Goal: Task Accomplishment & Management: Manage account settings

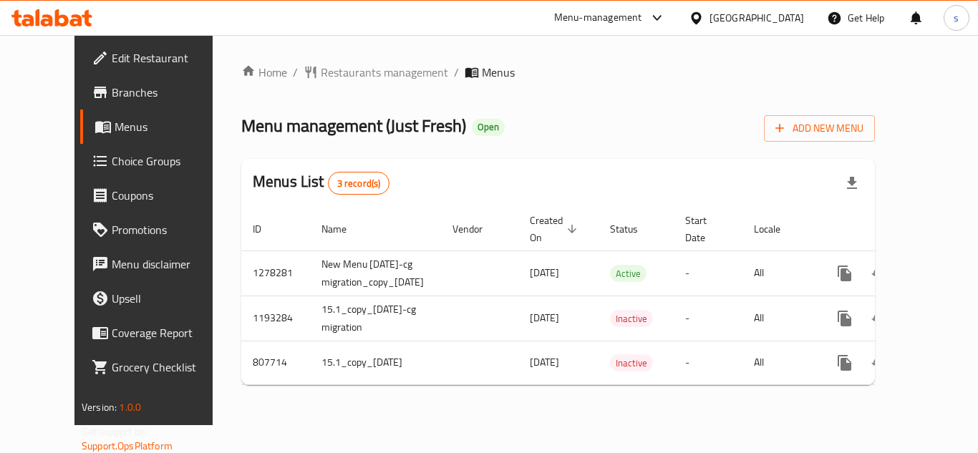
click at [112, 162] on span "Choice Groups" at bounding box center [169, 160] width 115 height 17
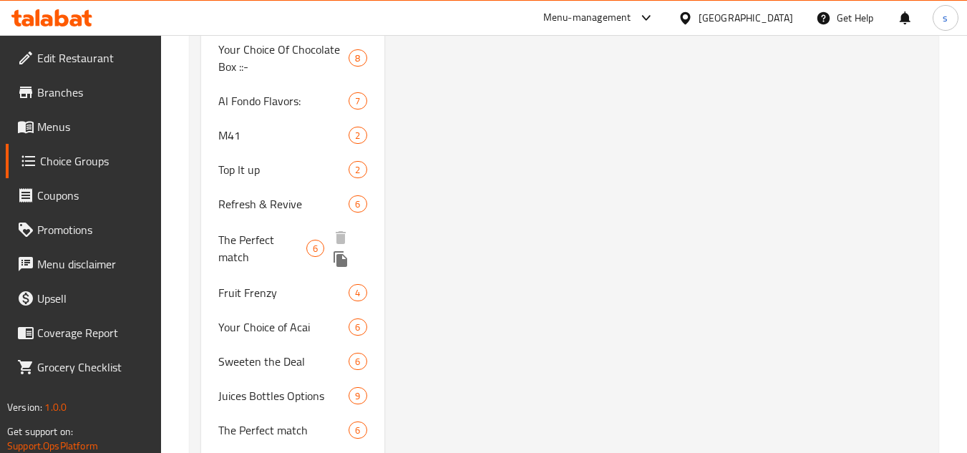
scroll to position [2720, 0]
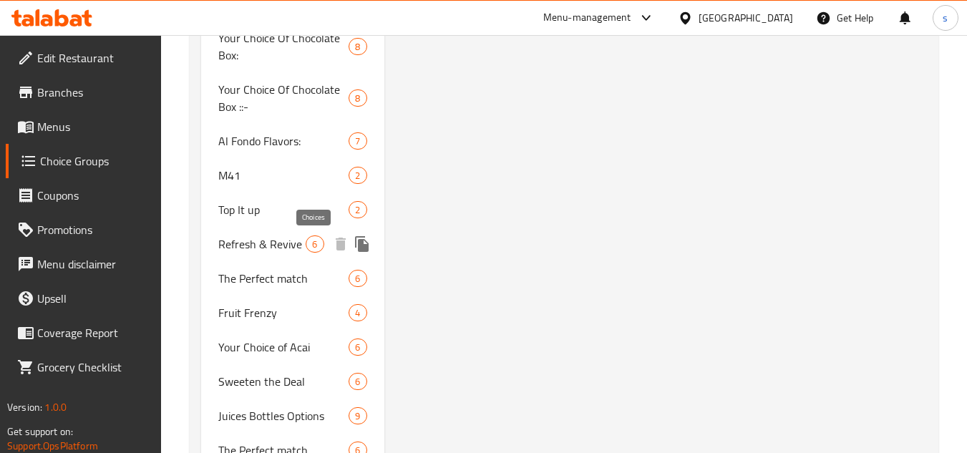
click at [314, 246] on span "6" at bounding box center [314, 245] width 16 height 14
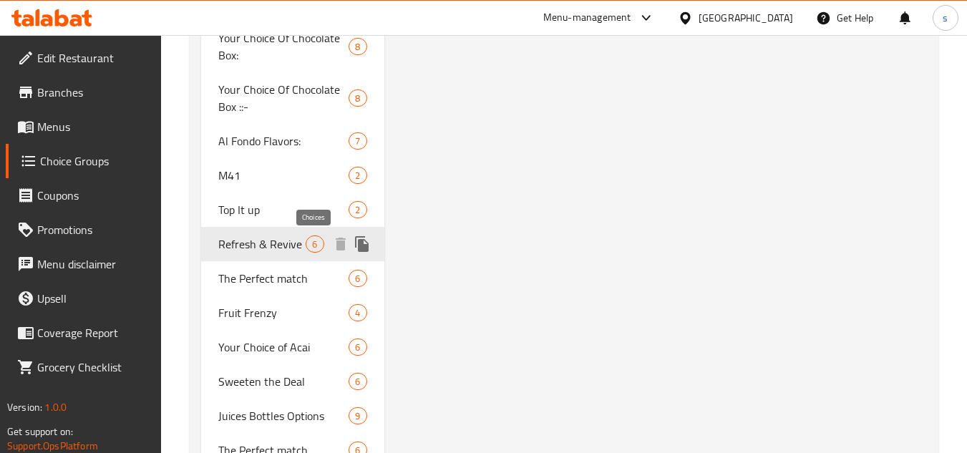
type input "Refresh & Revive"
type input "تحديث وإحياء"
type input "6"
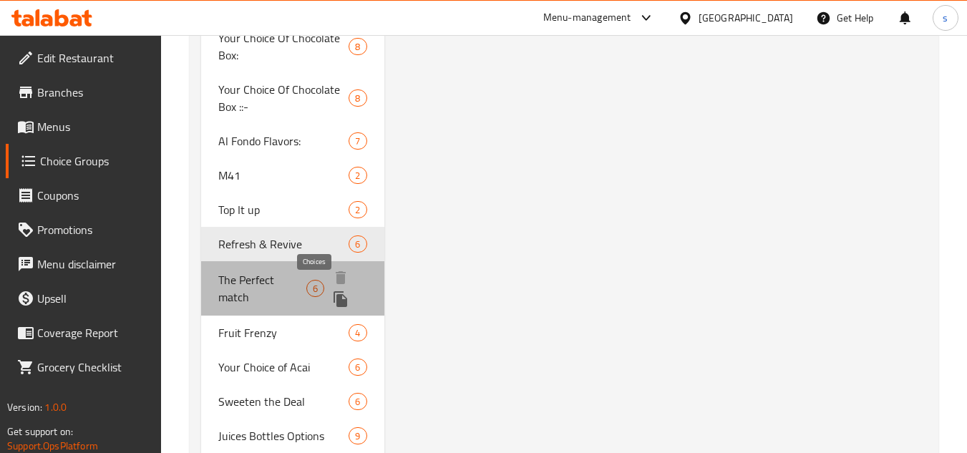
click at [316, 285] on span "6" at bounding box center [315, 289] width 16 height 14
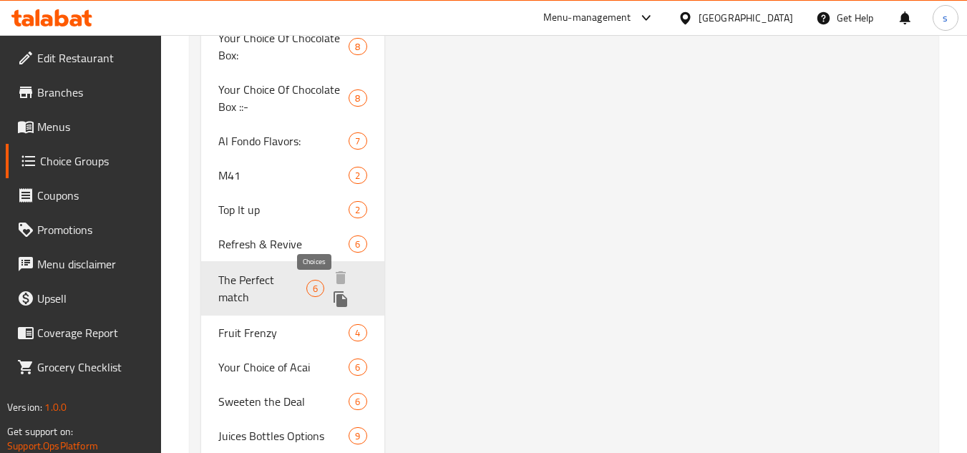
type input "The Perfect match"
type input "خيار اضافي مميز"
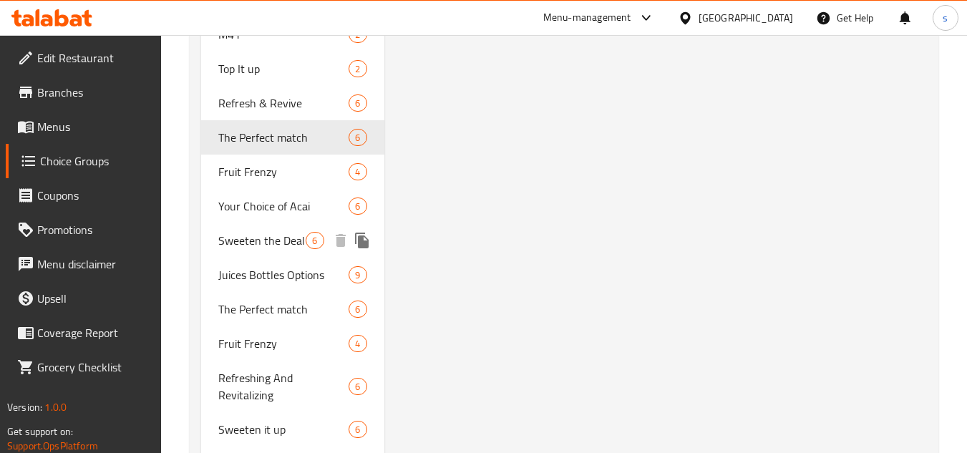
scroll to position [2791, 0]
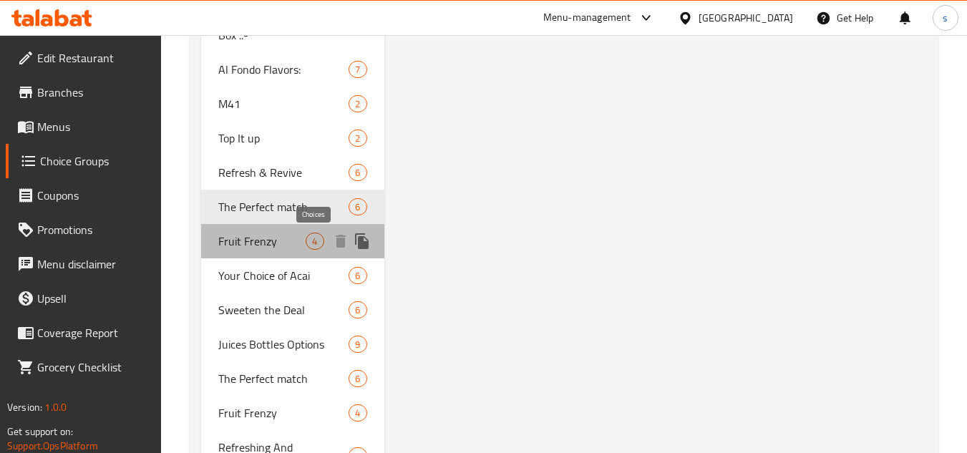
click at [313, 241] on span "4" at bounding box center [314, 242] width 16 height 14
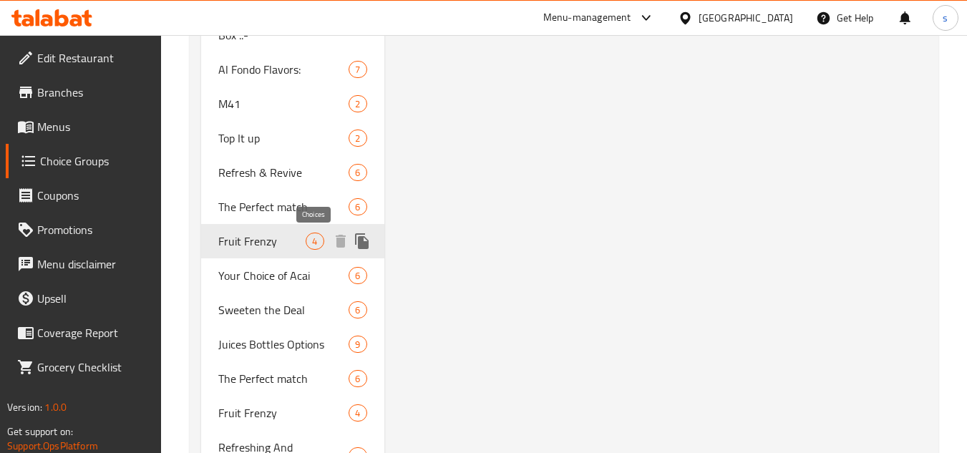
type input "Fruit Frenzy"
type input "انتعاش الفواكة"
type input "4"
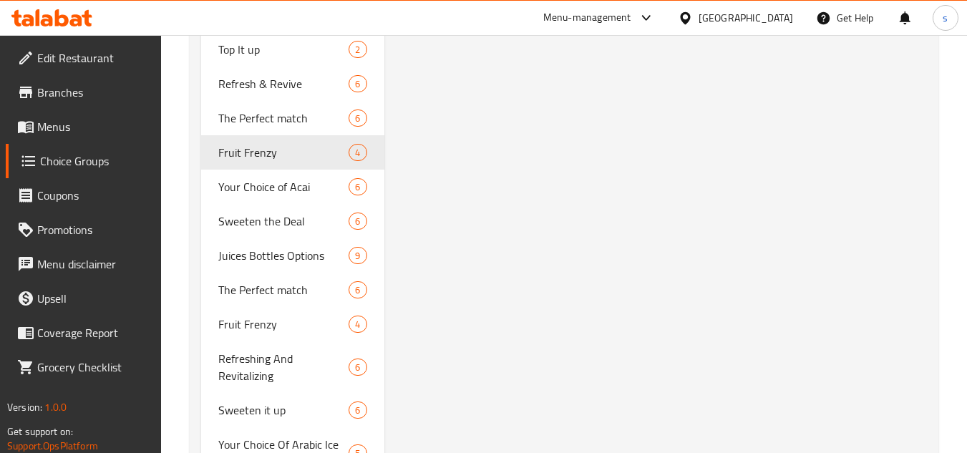
scroll to position [2863, 0]
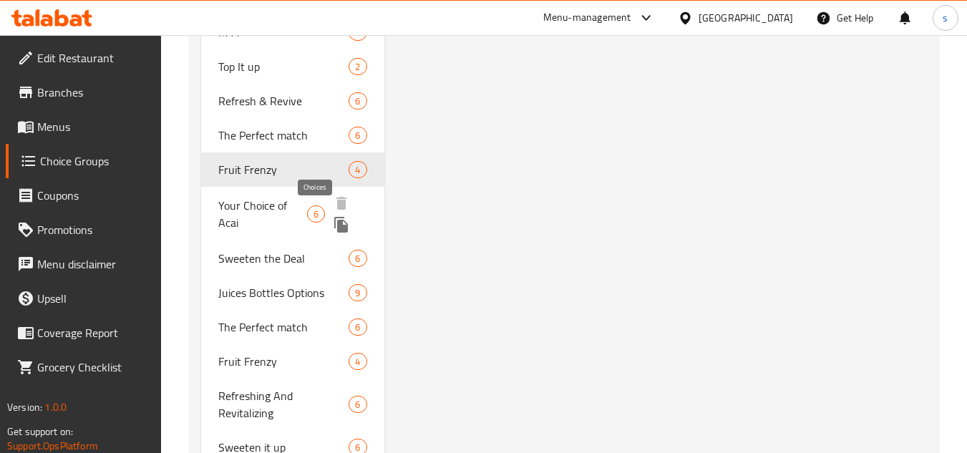
click at [315, 213] on span "6" at bounding box center [316, 215] width 16 height 14
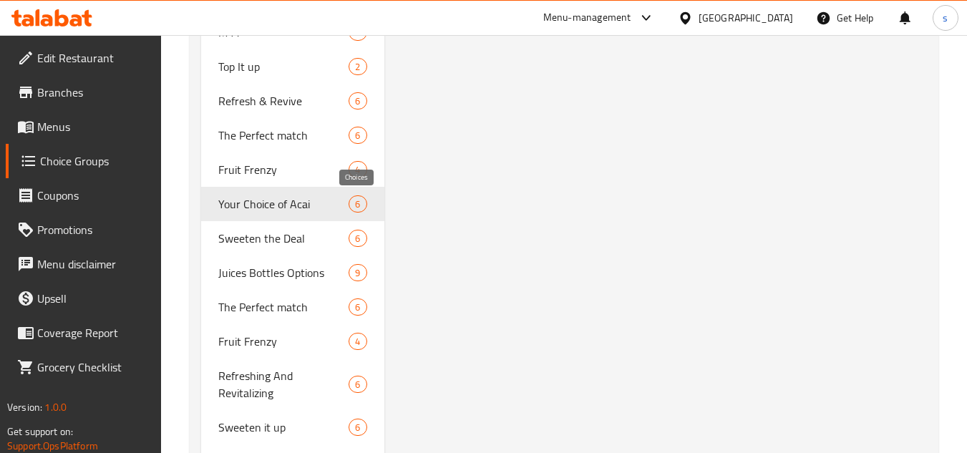
type input "Your Choice of Acai"
type input "اختيارك من الاساي"
type input "6"
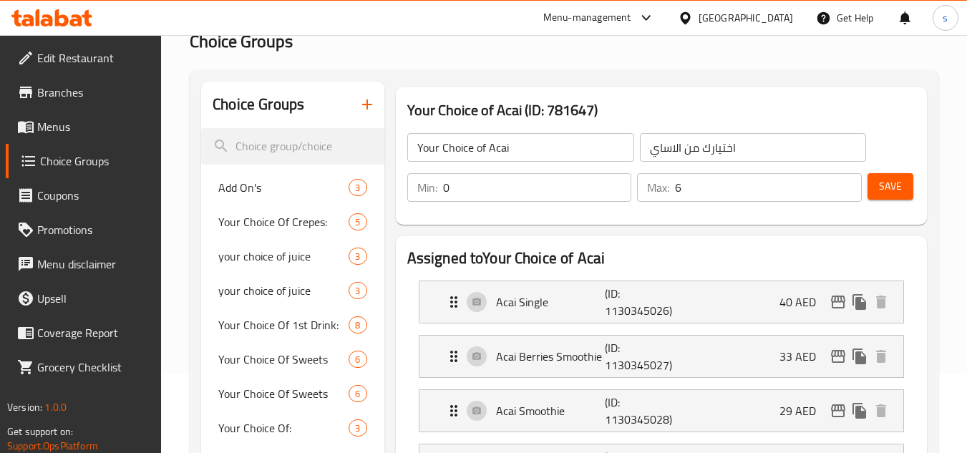
scroll to position [0, 0]
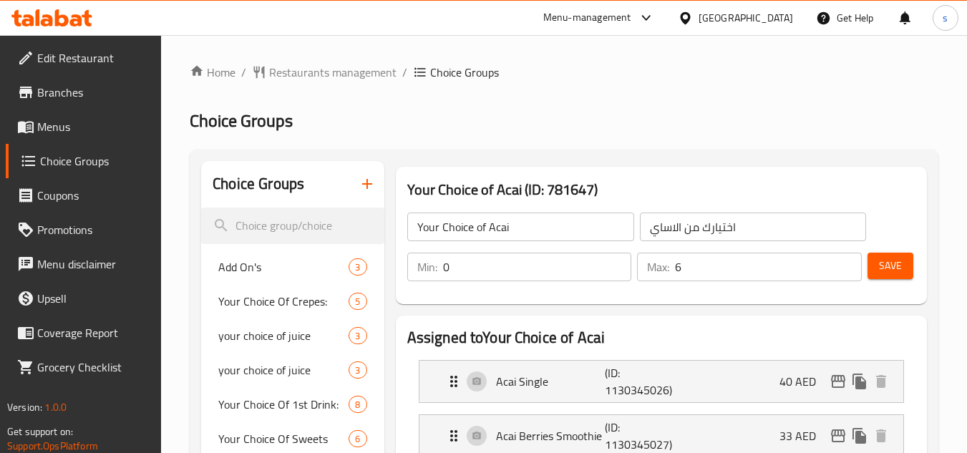
click at [439, 80] on span "Choice Groups" at bounding box center [464, 72] width 69 height 17
click at [253, 231] on input "search" at bounding box center [292, 226] width 183 height 37
paste input "Special additional option"
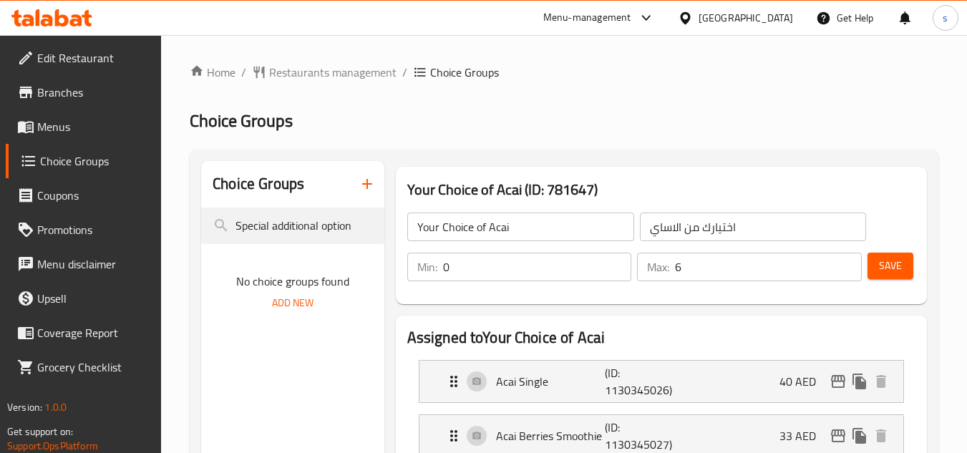
drag, startPoint x: 322, startPoint y: 228, endPoint x: 419, endPoint y: 230, distance: 97.4
type input "S"
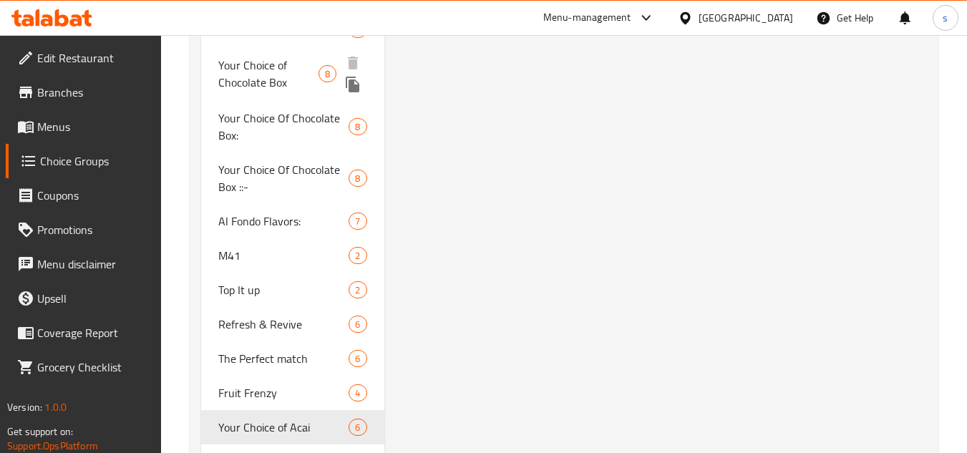
scroll to position [2648, 0]
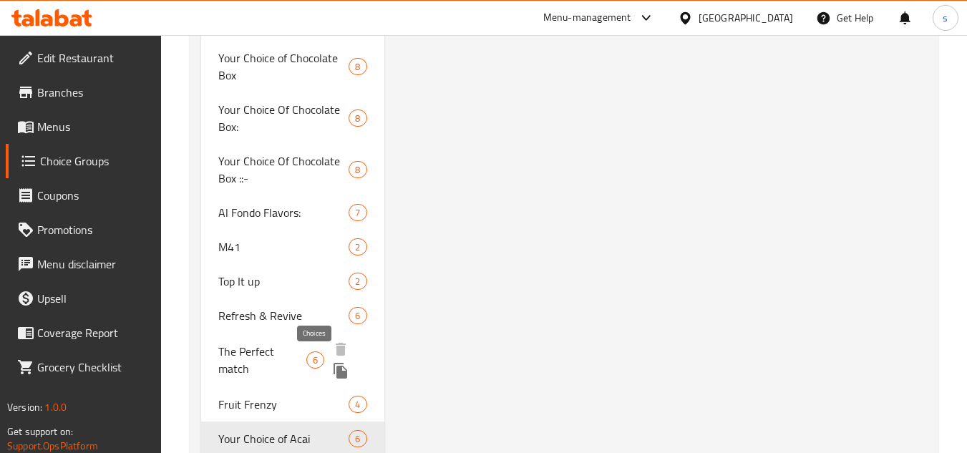
click at [313, 356] on span "6" at bounding box center [315, 361] width 16 height 14
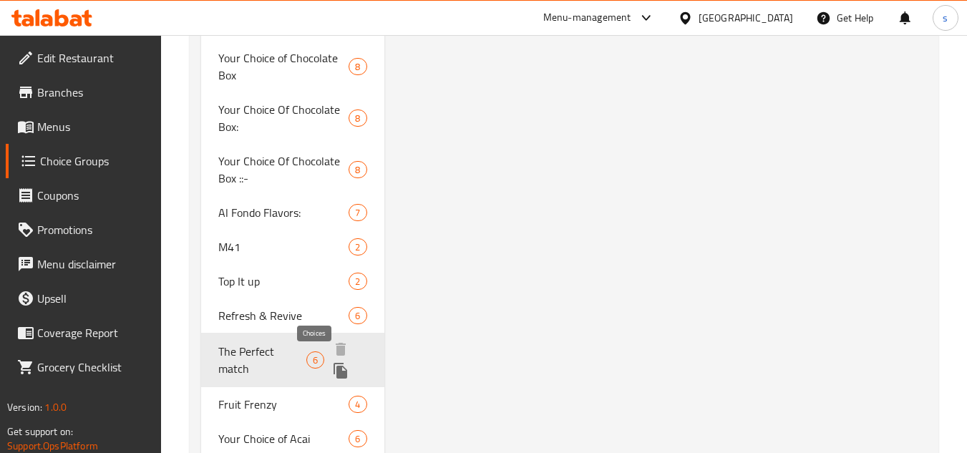
type input "The Perfect match"
type input "خيار اضافي مميز"
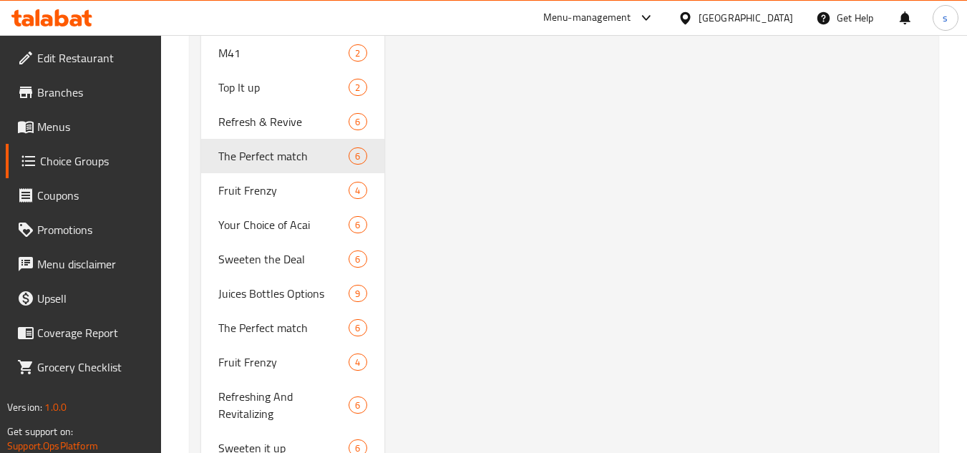
scroll to position [2863, 0]
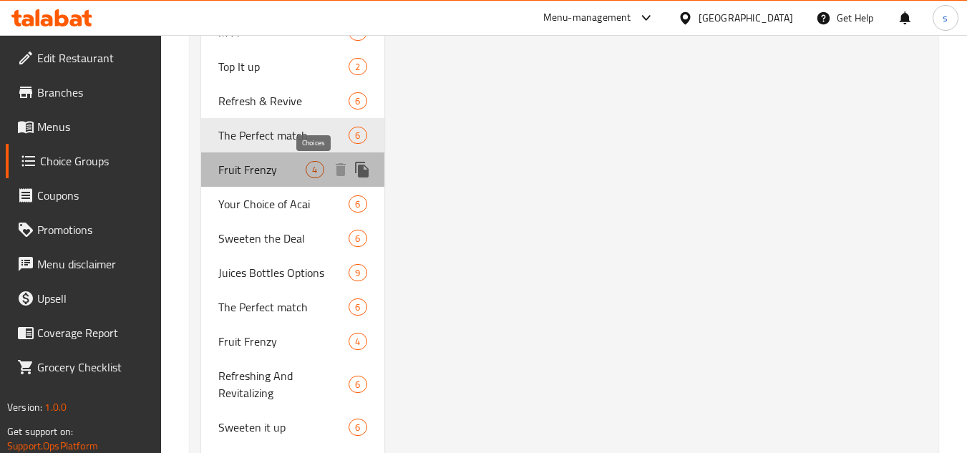
click at [314, 170] on span "4" at bounding box center [314, 170] width 16 height 14
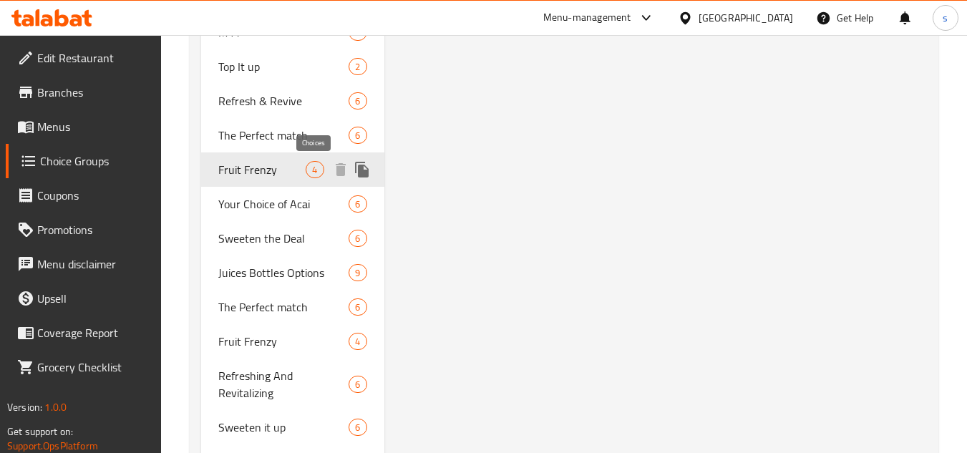
type input "Fruit Frenzy"
type input "انتعاش الفواكة"
type input "4"
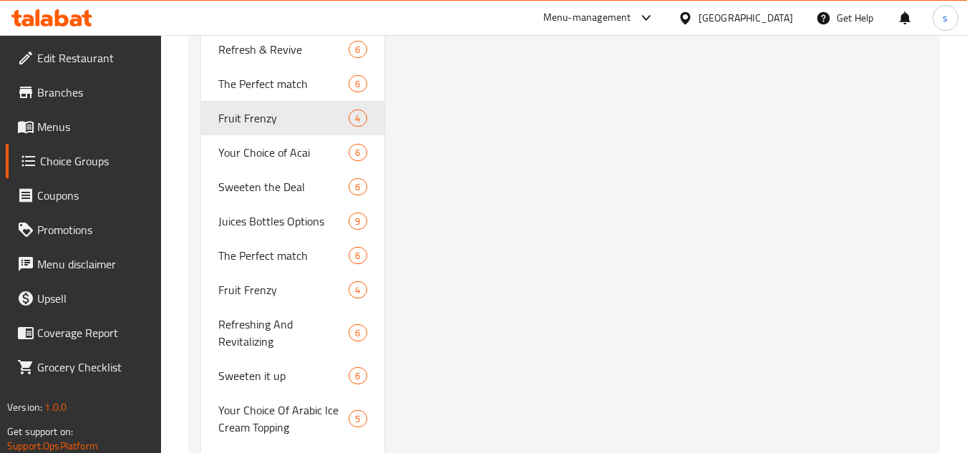
scroll to position [2935, 0]
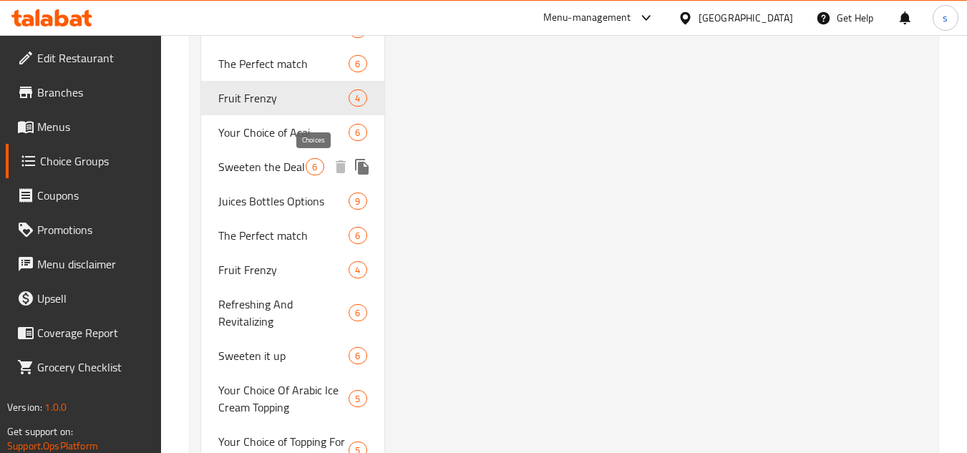
click at [316, 165] on span "6" at bounding box center [314, 167] width 16 height 14
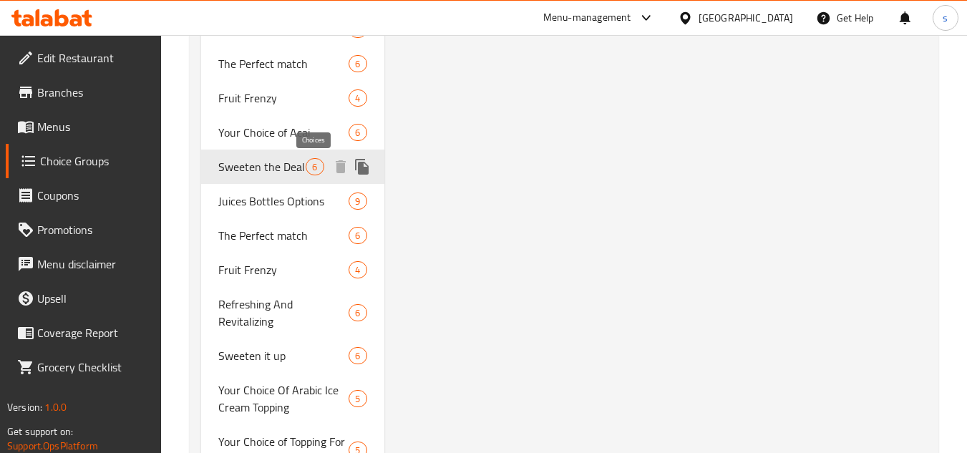
type input "Sweeten the Deal"
type input "زيدها حلا"
type input "6"
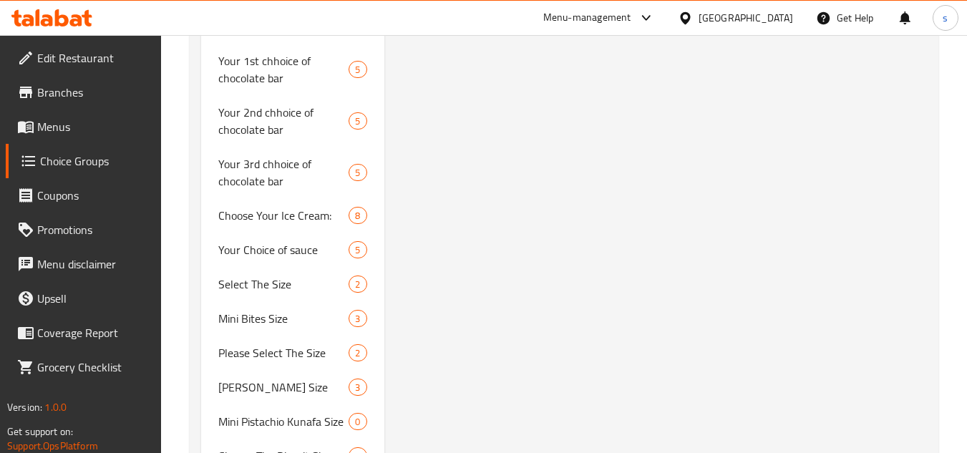
scroll to position [6104, 0]
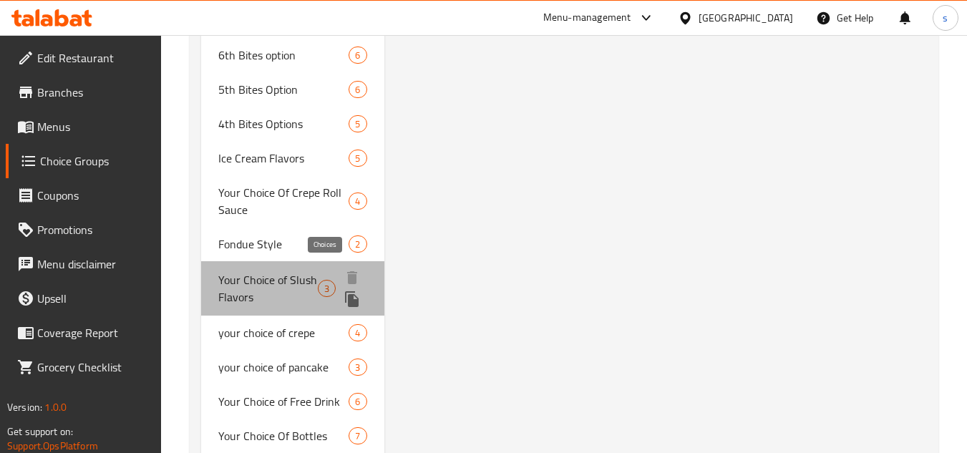
click at [326, 282] on span "3" at bounding box center [327, 289] width 16 height 14
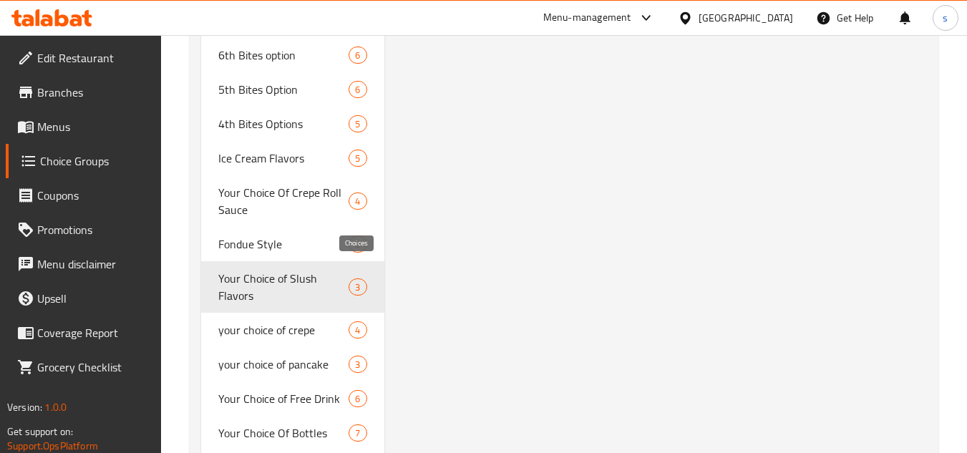
type input "Your Choice of Slush Flavors"
type input "اختيارك من نكهات سلاش"
type input "1"
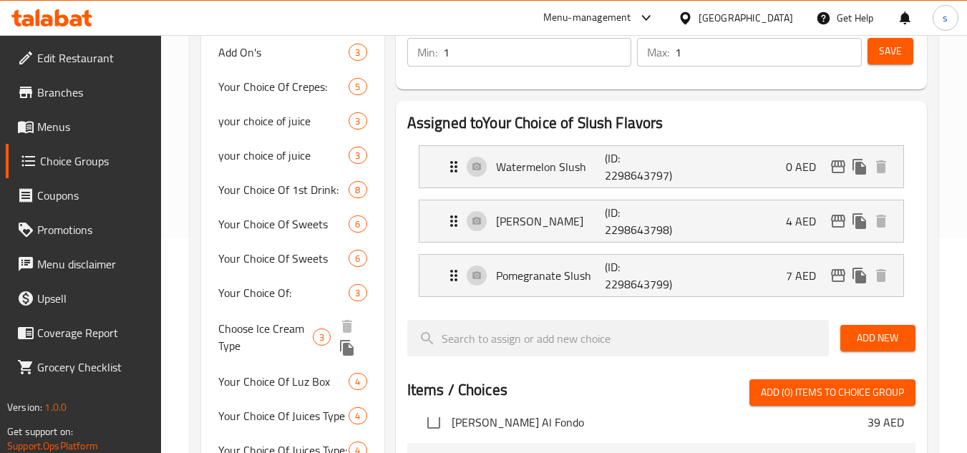
scroll to position [0, 0]
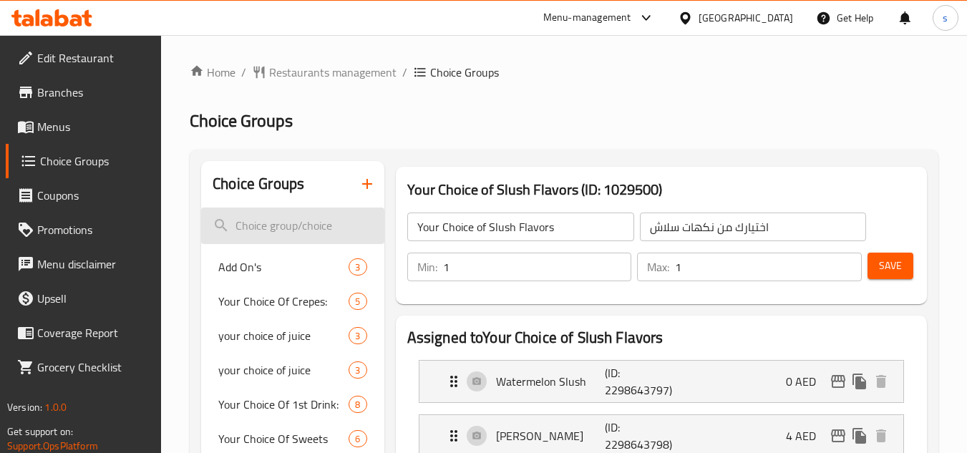
click at [261, 224] on input "search" at bounding box center [292, 226] width 183 height 37
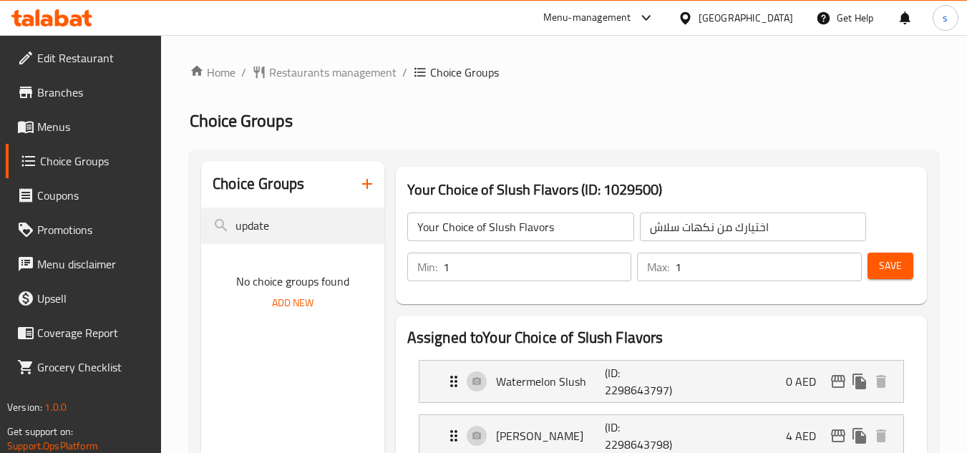
type input "update"
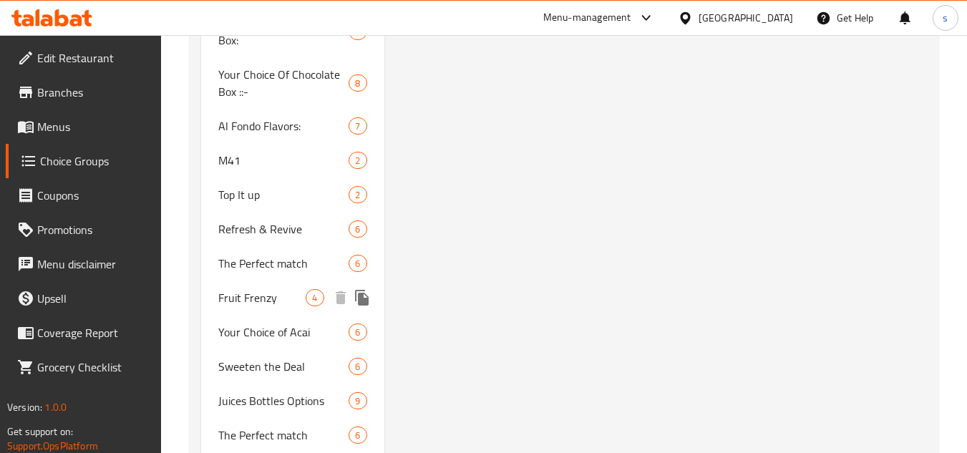
scroll to position [2720, 0]
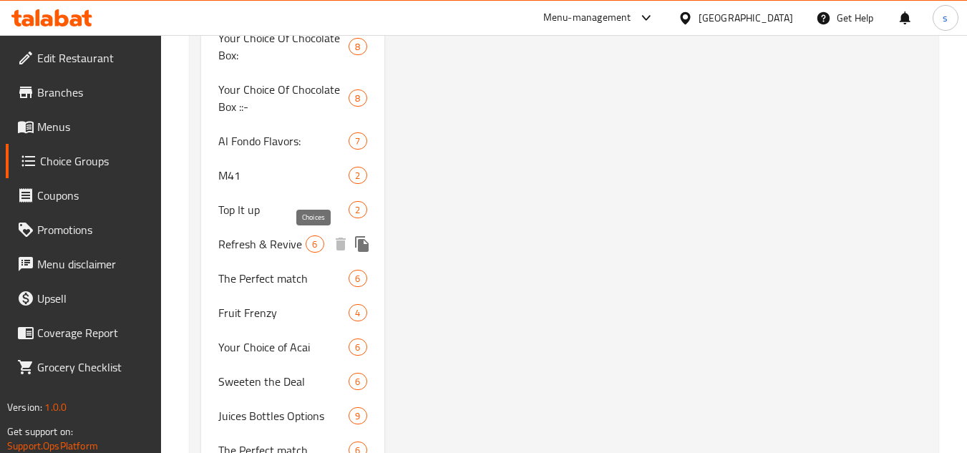
click at [310, 242] on span "6" at bounding box center [314, 245] width 16 height 14
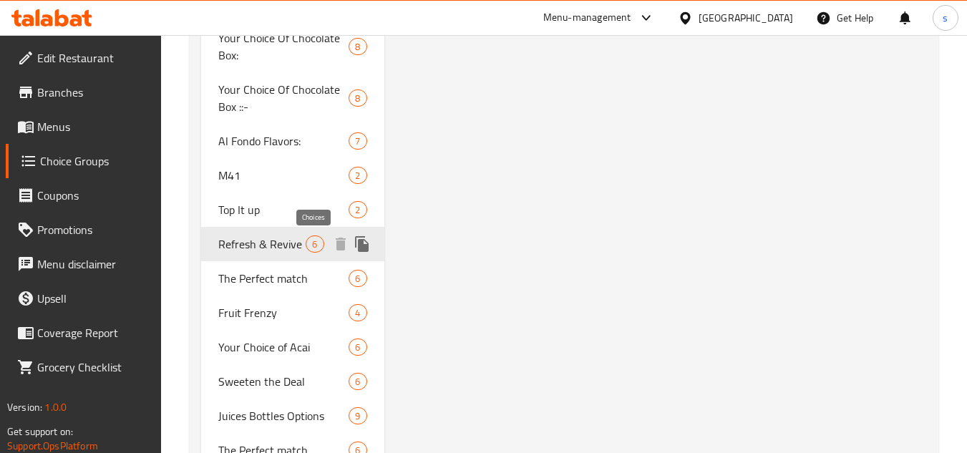
type input "Refresh & Revive"
type input "تحديث وإحياء"
type input "0"
type input "6"
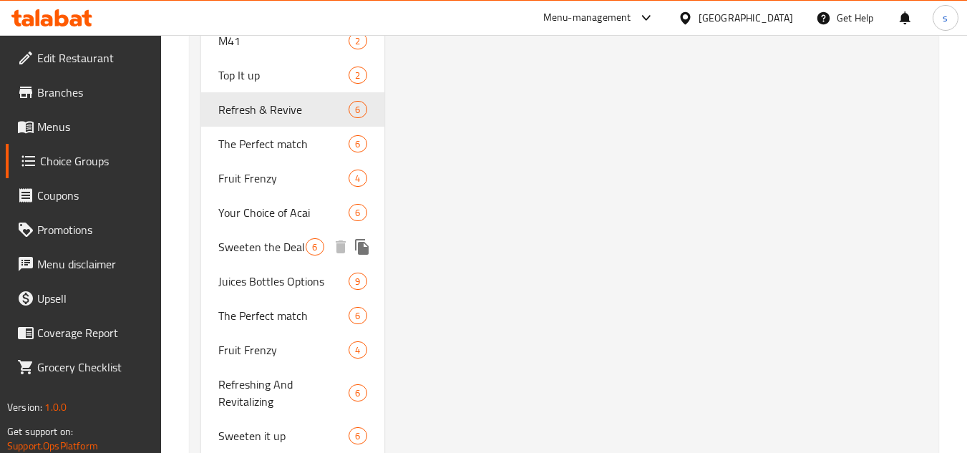
scroll to position [2863, 0]
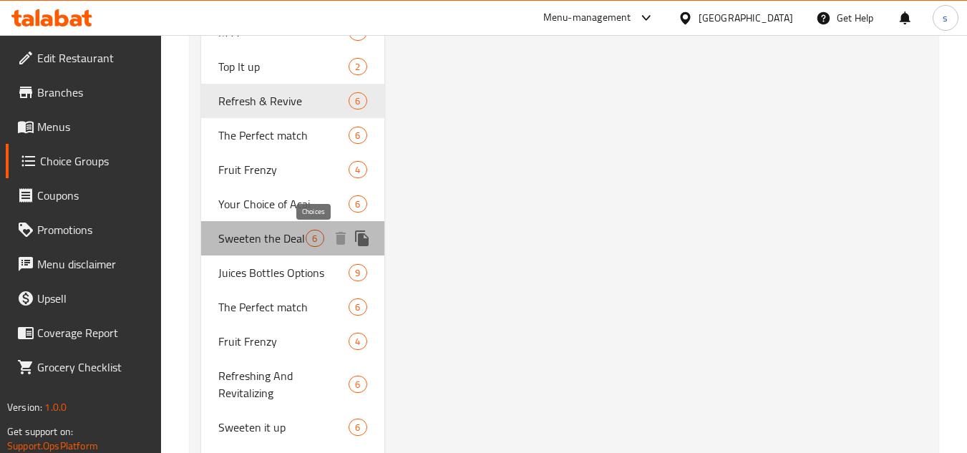
click at [311, 242] on span "6" at bounding box center [314, 239] width 16 height 14
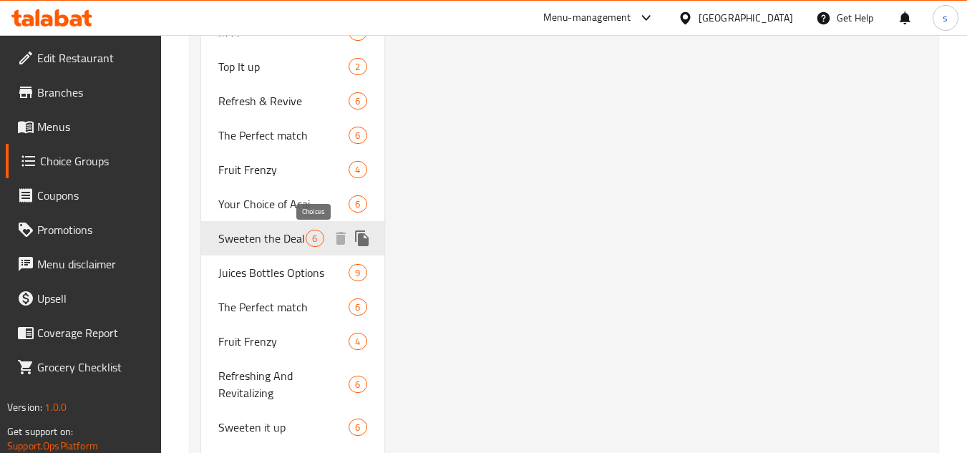
type input "Sweeten the Deal"
type input "زيدها حلا"
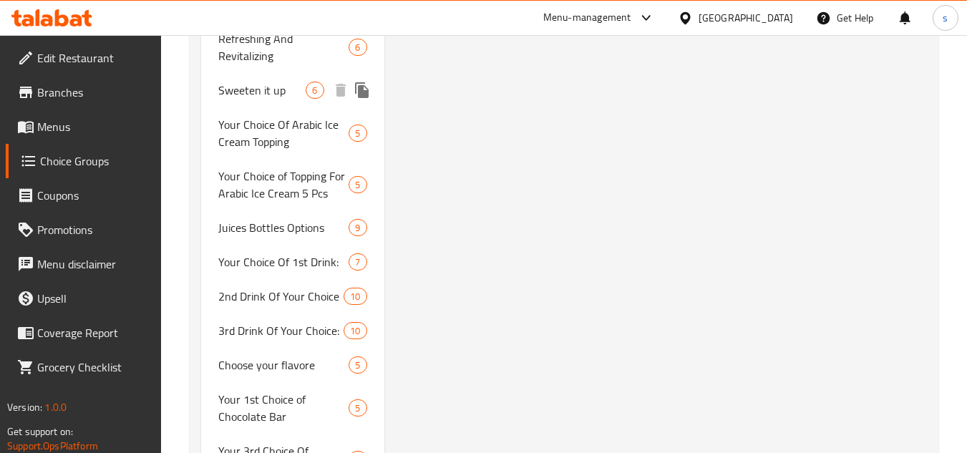
scroll to position [2935, 0]
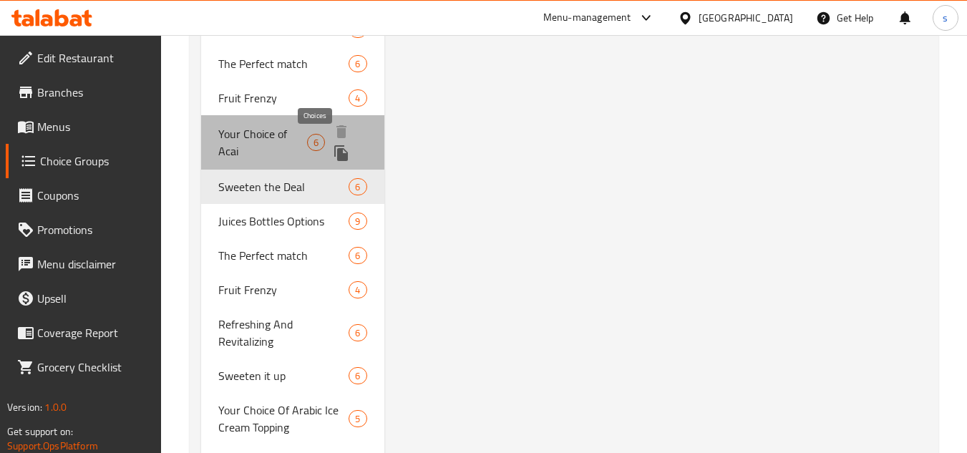
click at [315, 144] on span "6" at bounding box center [316, 143] width 16 height 14
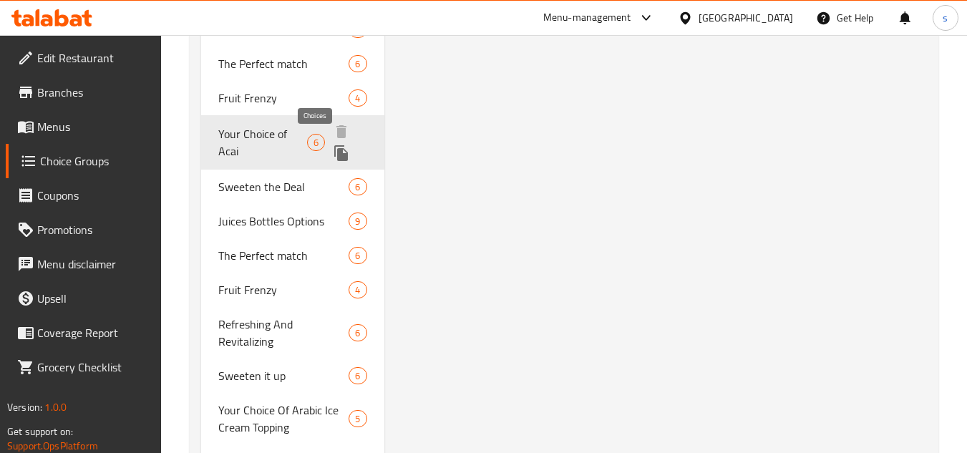
type input "Your Choice of Acai"
type input "اختيارك من الاساي"
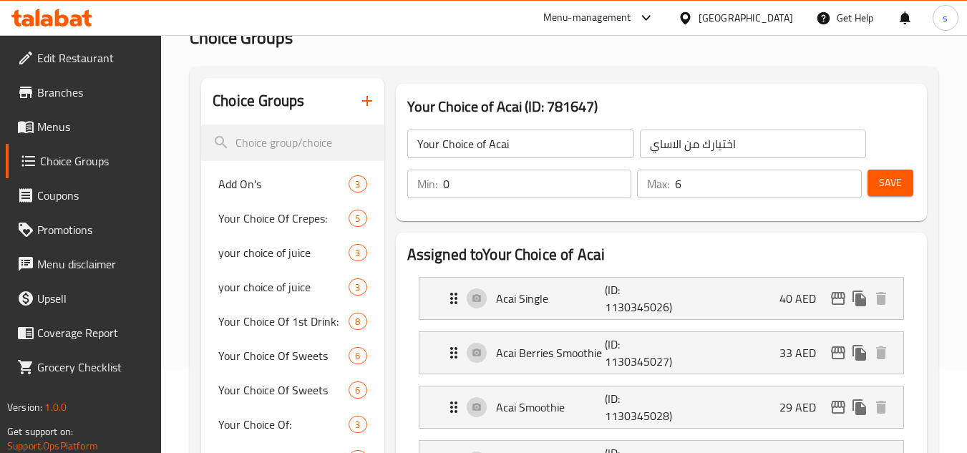
scroll to position [0, 0]
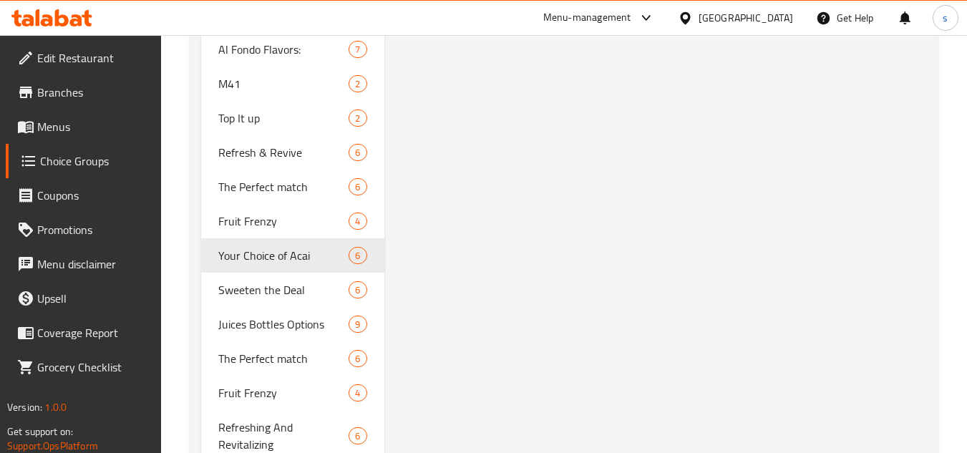
scroll to position [2883, 0]
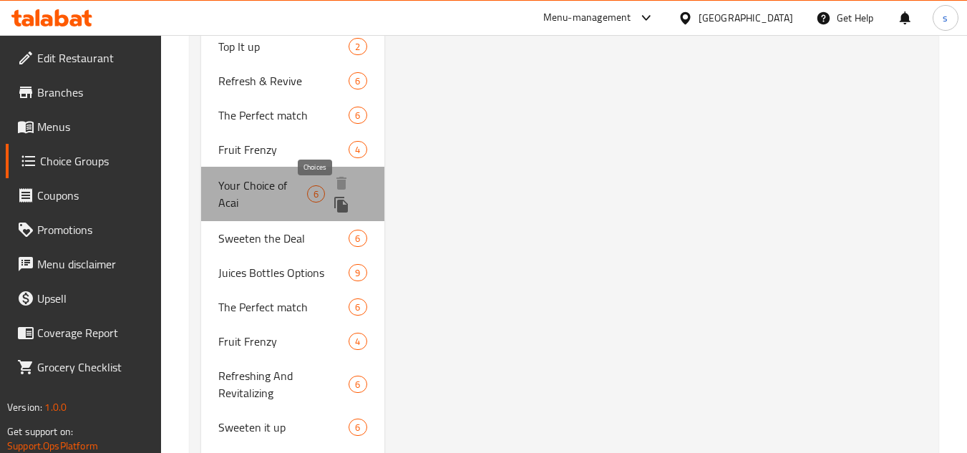
click at [313, 194] on span "6" at bounding box center [316, 195] width 16 height 14
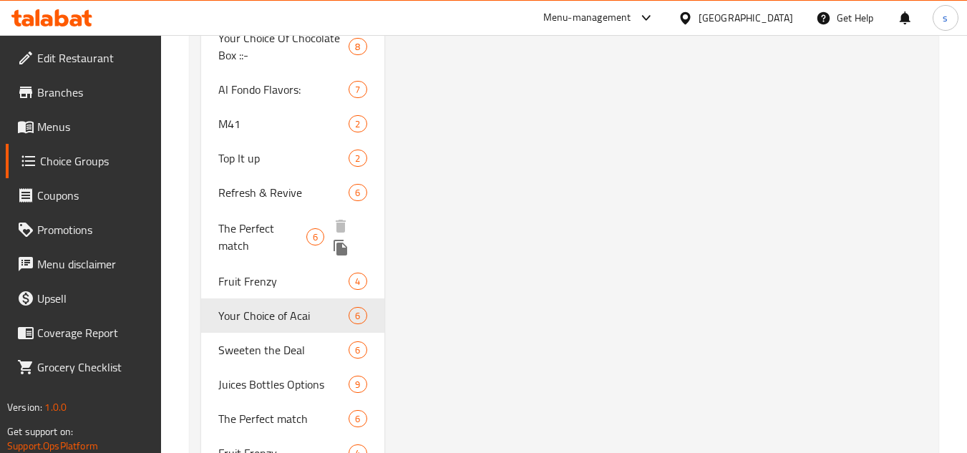
scroll to position [2791, 0]
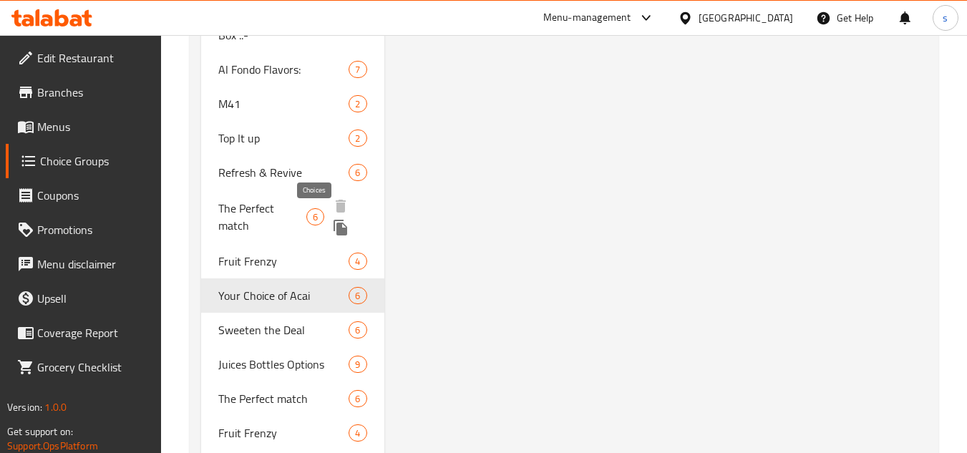
click at [316, 219] on span "6" at bounding box center [315, 217] width 16 height 14
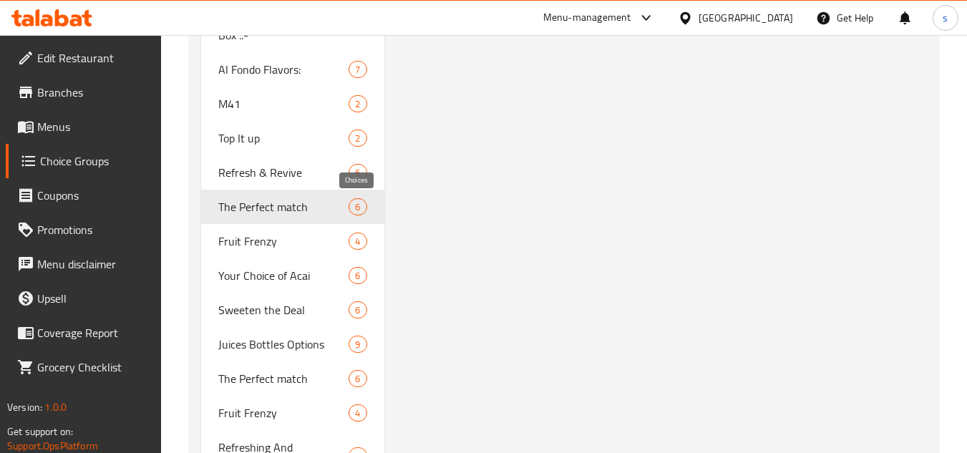
type input "The Perfect match"
type input "خيار اضافي مميز"
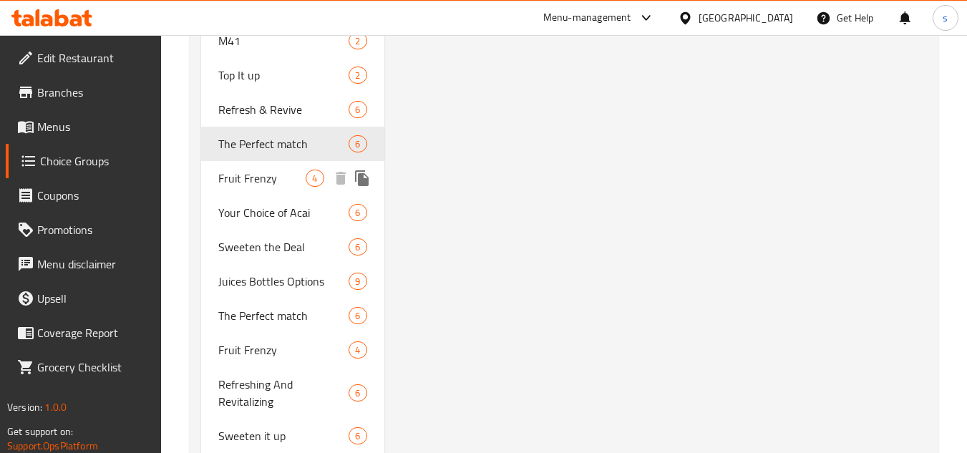
scroll to position [2834, 0]
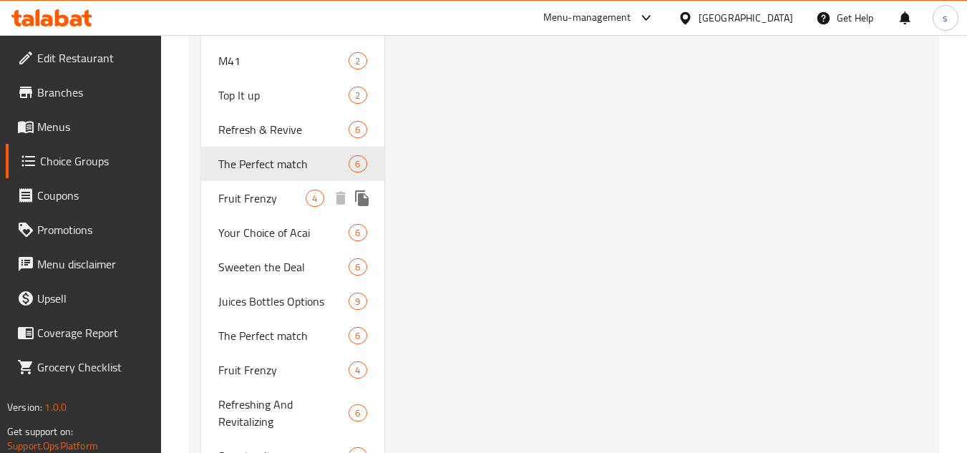
click at [324, 196] on div "Fruit Frenzy 4" at bounding box center [292, 198] width 183 height 34
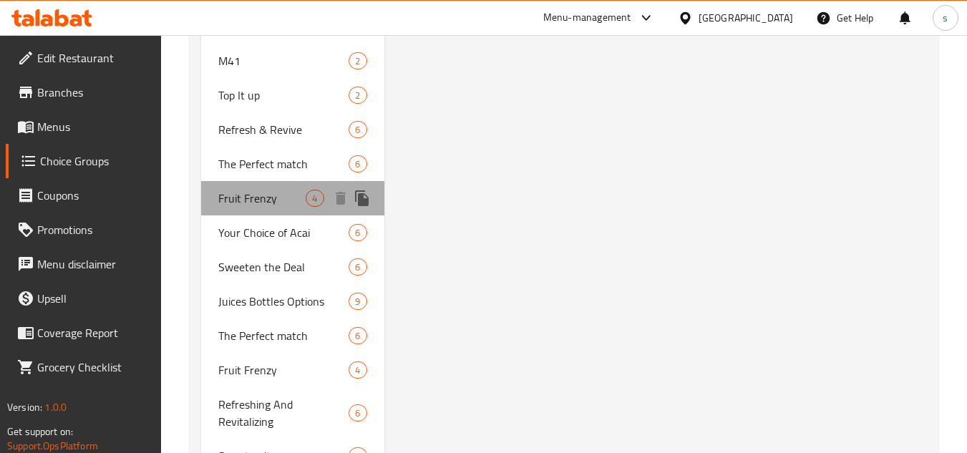
type input "Fruit Frenzy"
type input "انتعاش الفواكة"
type input "4"
click at [320, 199] on span "4" at bounding box center [314, 199] width 16 height 14
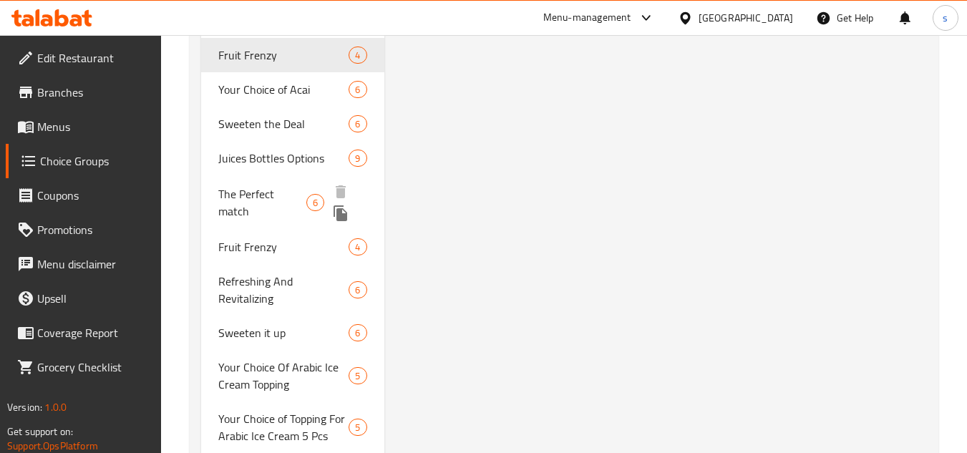
scroll to position [2957, 0]
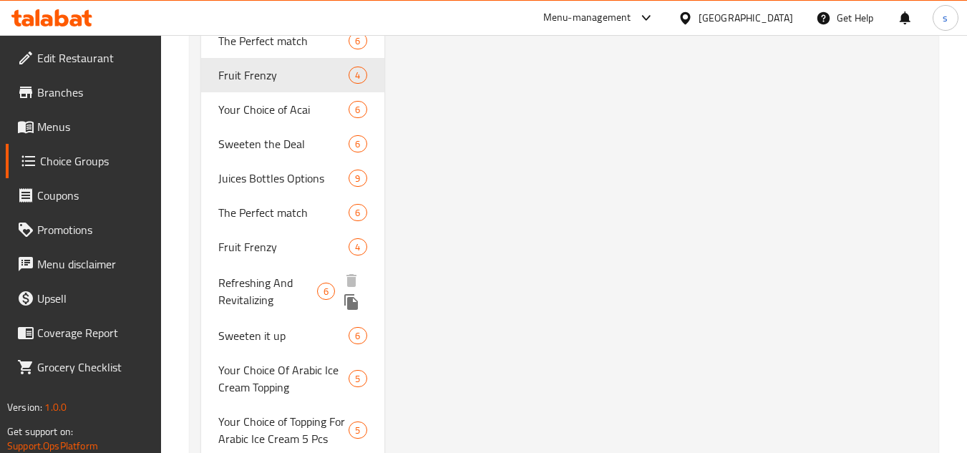
click at [319, 293] on span "6" at bounding box center [326, 292] width 16 height 14
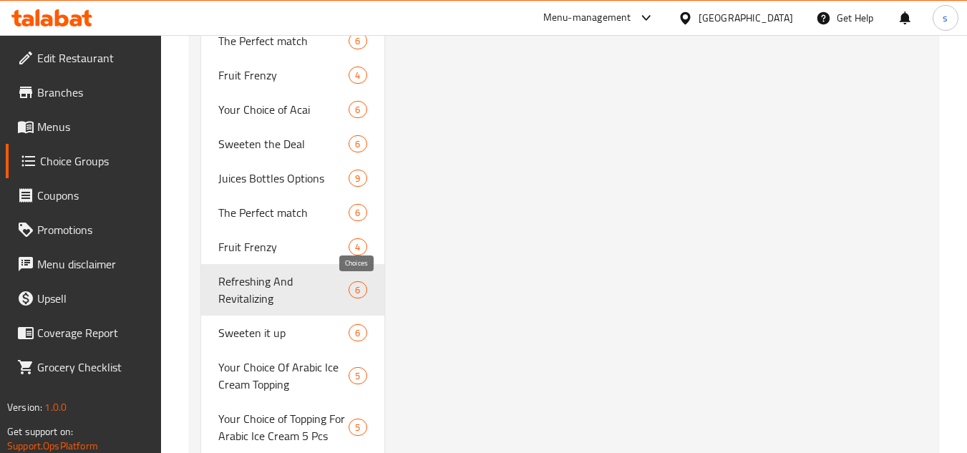
type input "Refreshing And Revitalizing"
type input "منعش وإحياء"
type input "6"
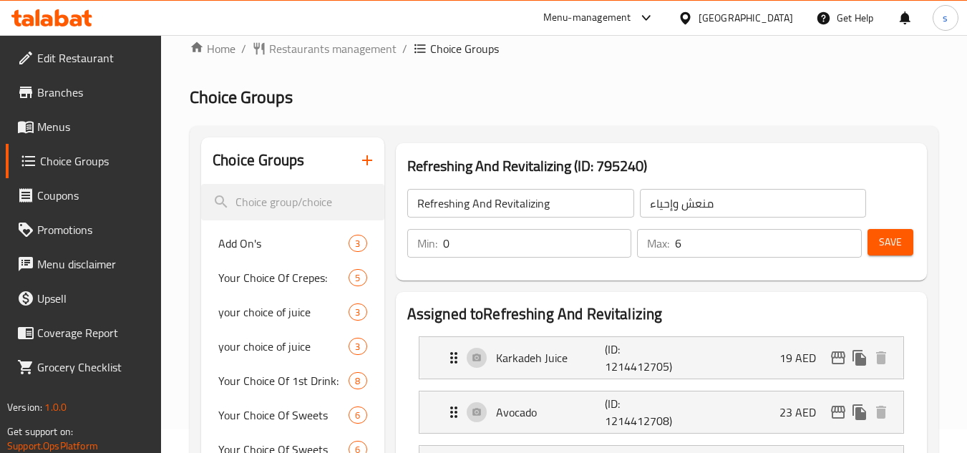
scroll to position [23, 0]
click at [274, 195] on input "search" at bounding box center [292, 203] width 183 height 37
paste input "Fondue flavors"
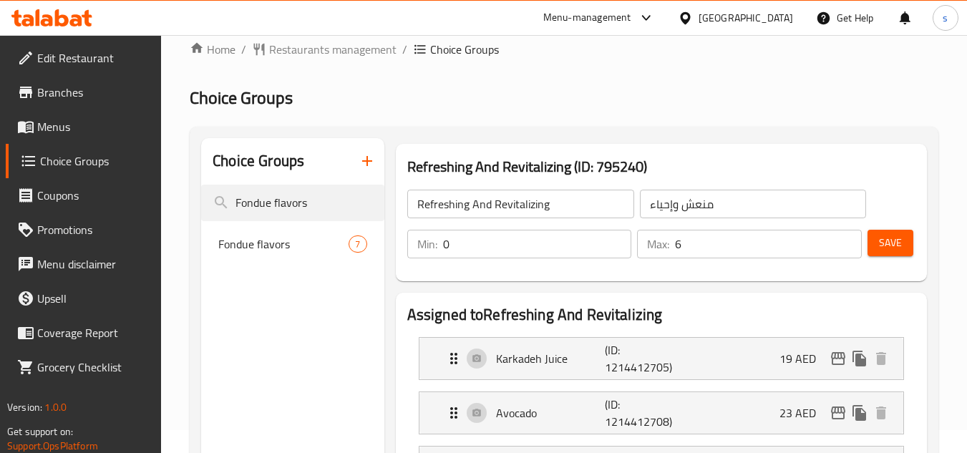
type input "Fondue flavors"
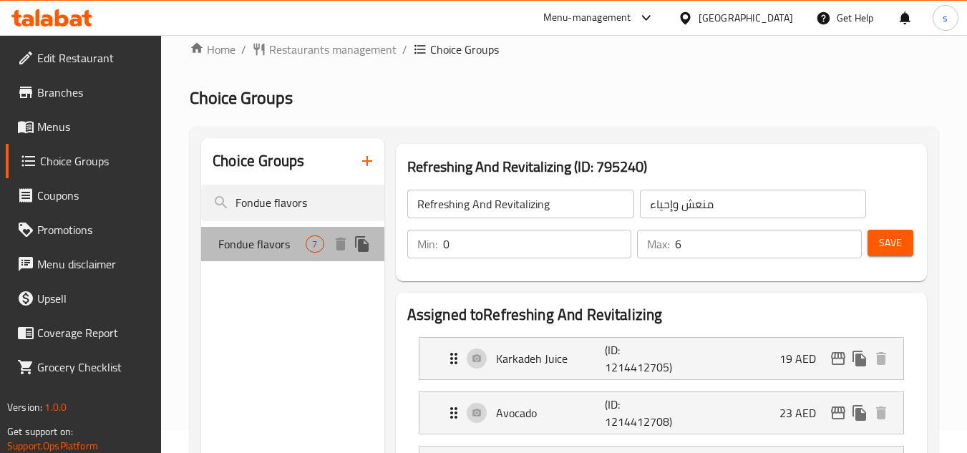
click at [283, 248] on span "Fondue flavors" at bounding box center [261, 243] width 87 height 17
click at [326, 245] on div "Fondue flavors 7" at bounding box center [292, 244] width 183 height 34
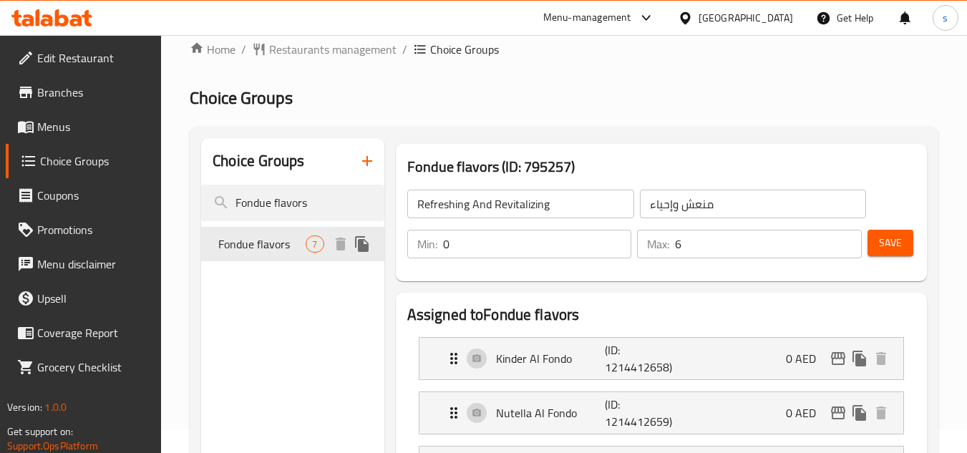
type input "Fondue flavors"
type input "نكهات الفوندو"
type input "1"
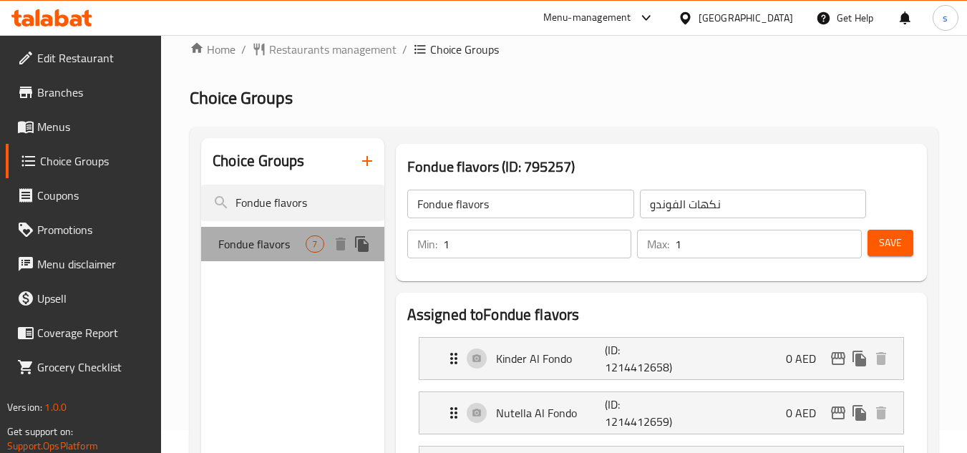
click at [319, 245] on span "7" at bounding box center [314, 245] width 16 height 14
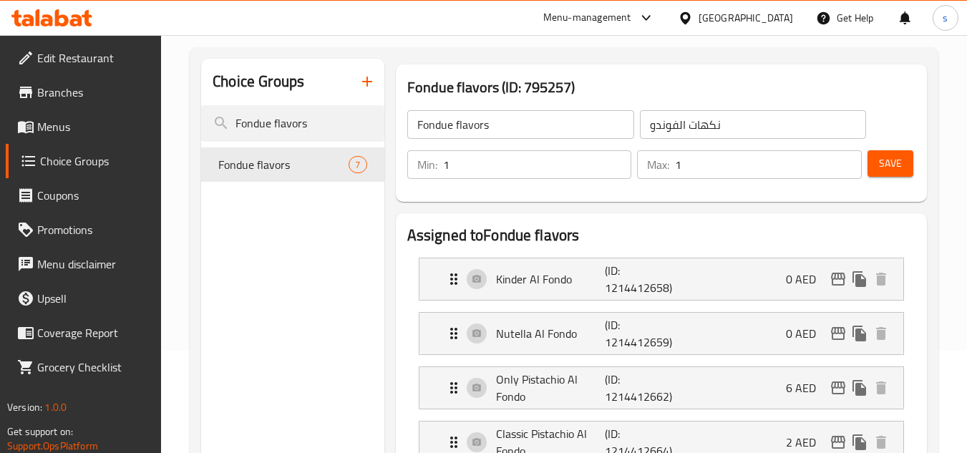
scroll to position [0, 0]
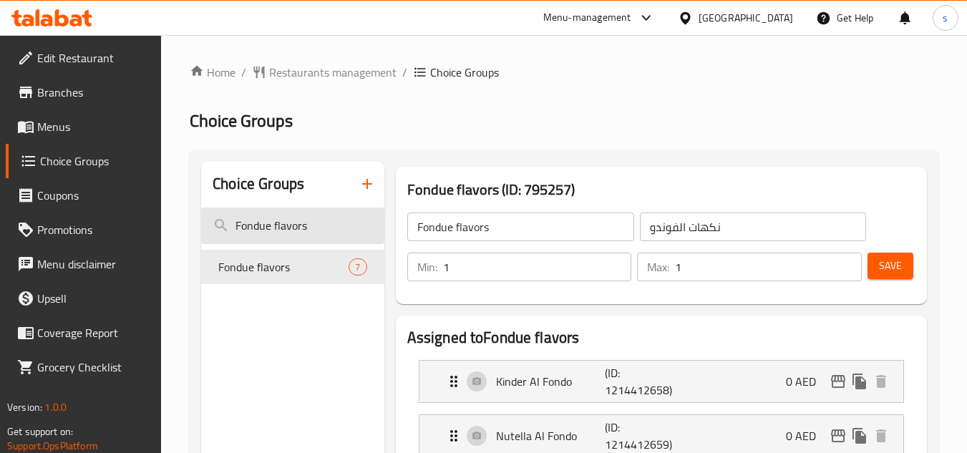
click at [283, 218] on input "Fondue flavors" at bounding box center [292, 226] width 183 height 37
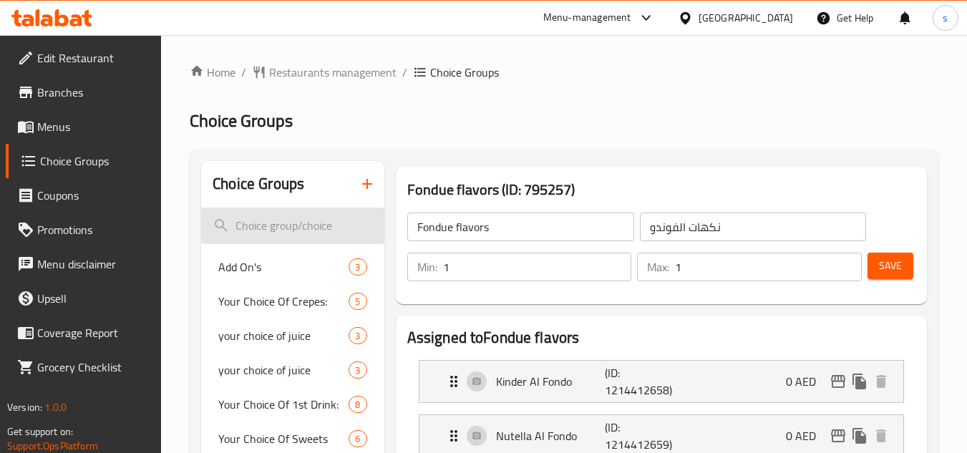
click at [251, 224] on input "search" at bounding box center [292, 226] width 183 height 37
paste input "revitalize"
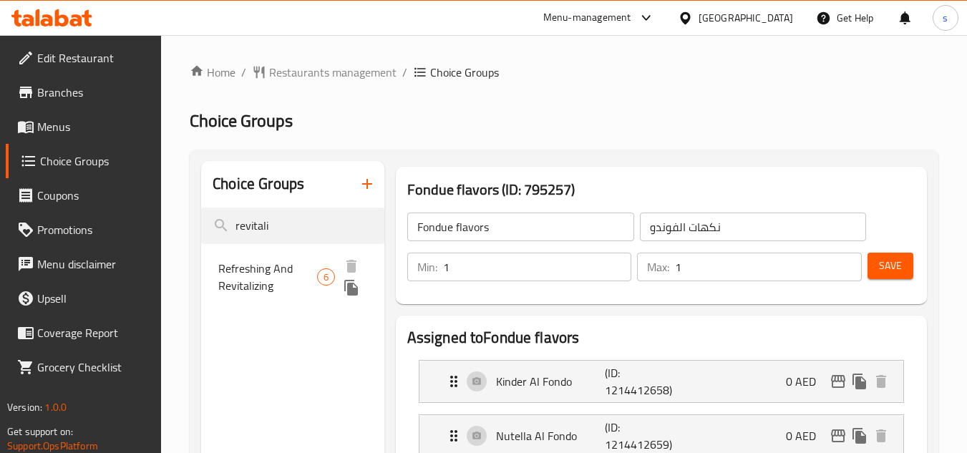
type input "revitali"
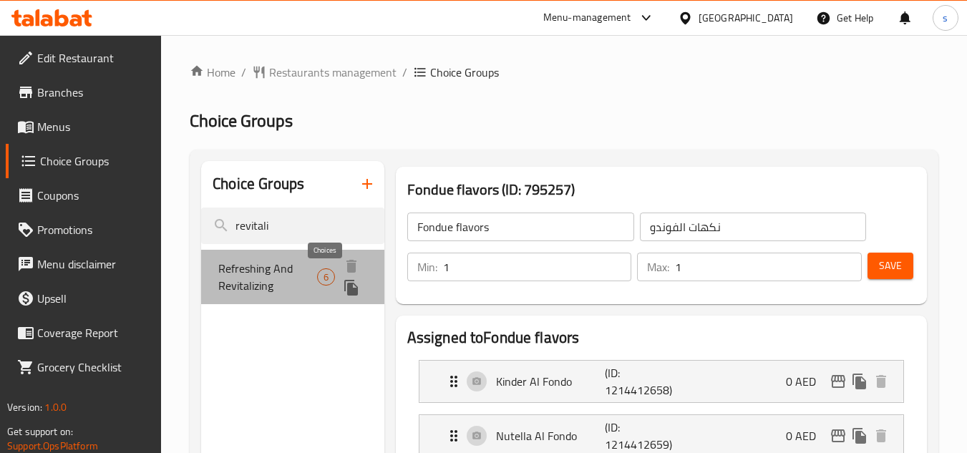
click at [318, 280] on span "6" at bounding box center [326, 278] width 16 height 14
click at [324, 276] on span "6" at bounding box center [326, 278] width 16 height 14
type input "Refreshing And Revitalizing"
type input "منعش وإحياء"
type input "0"
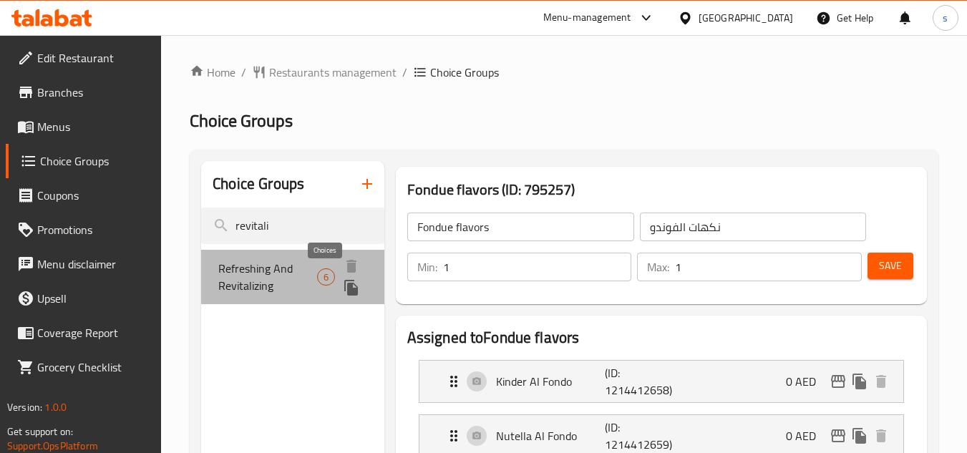
type input "6"
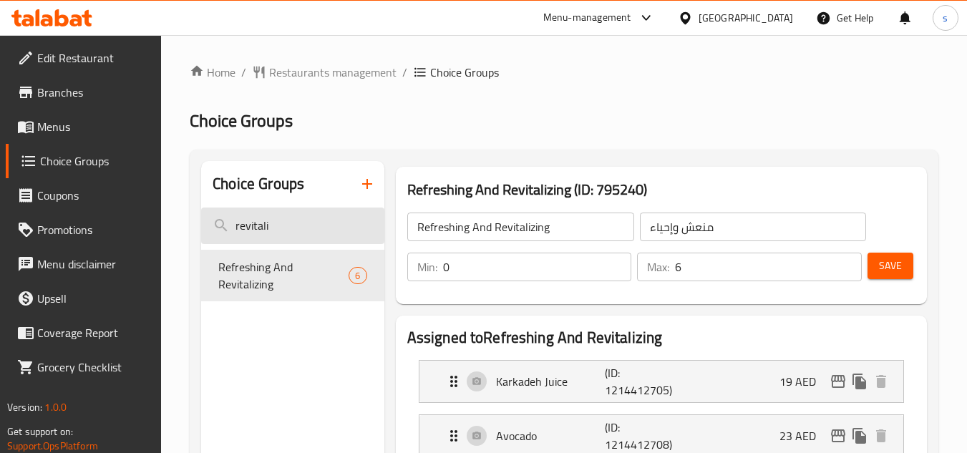
click at [311, 228] on input "revitali" at bounding box center [292, 226] width 183 height 37
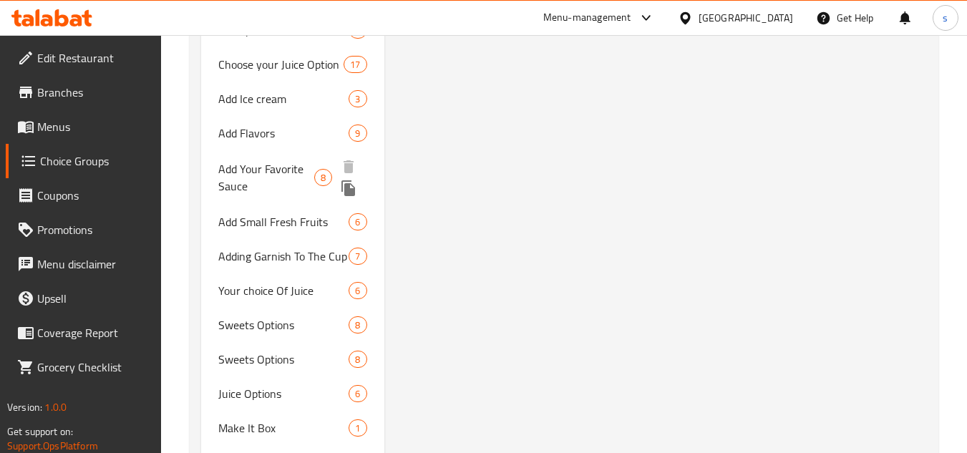
scroll to position [5623, 0]
